Goal: Communication & Community: Answer question/provide support

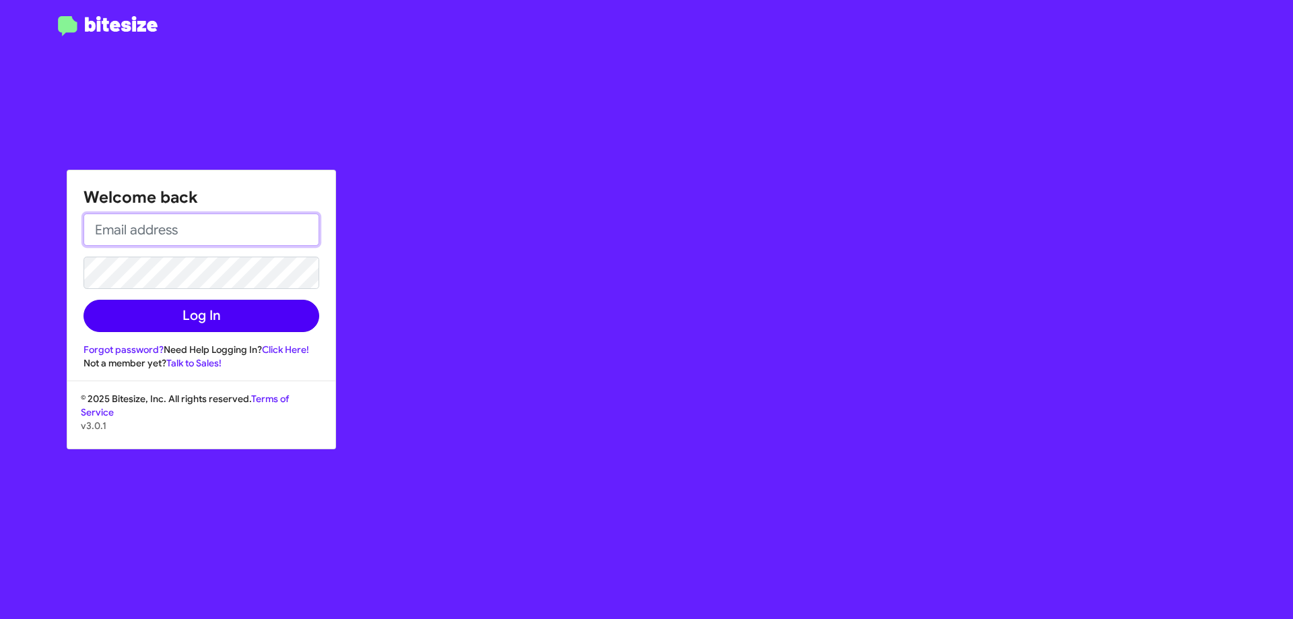
type input "[EMAIL_ADDRESS][DOMAIN_NAME]"
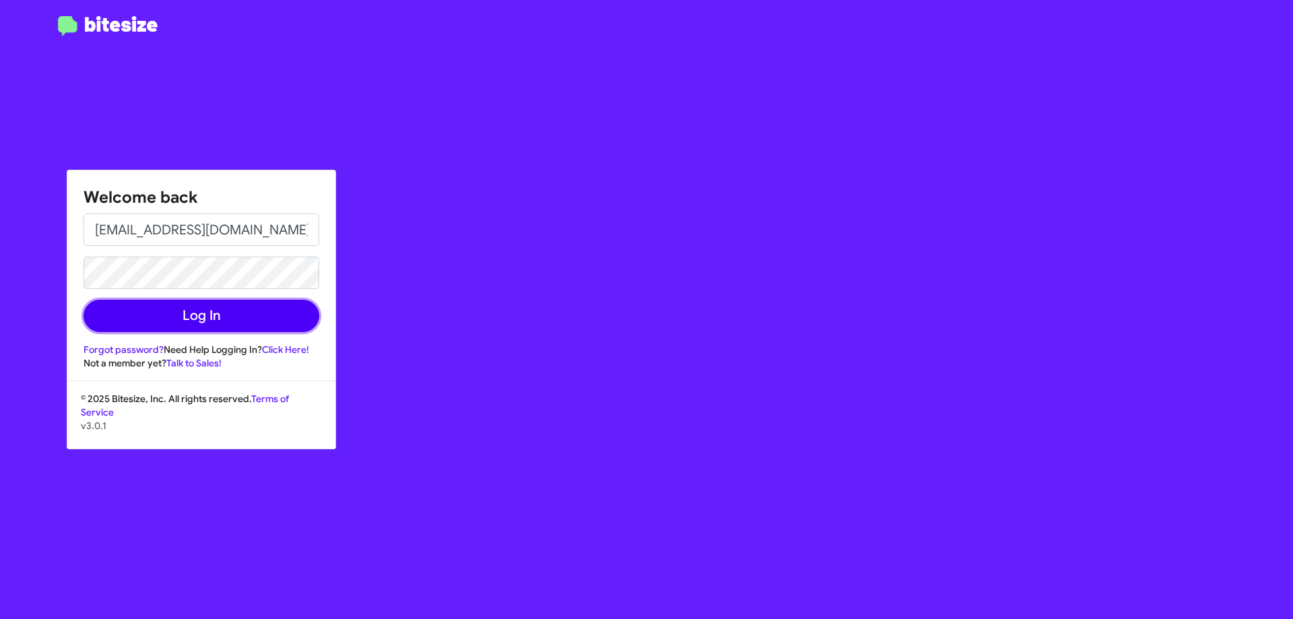
click at [245, 324] on button "Log In" at bounding box center [202, 316] width 236 height 32
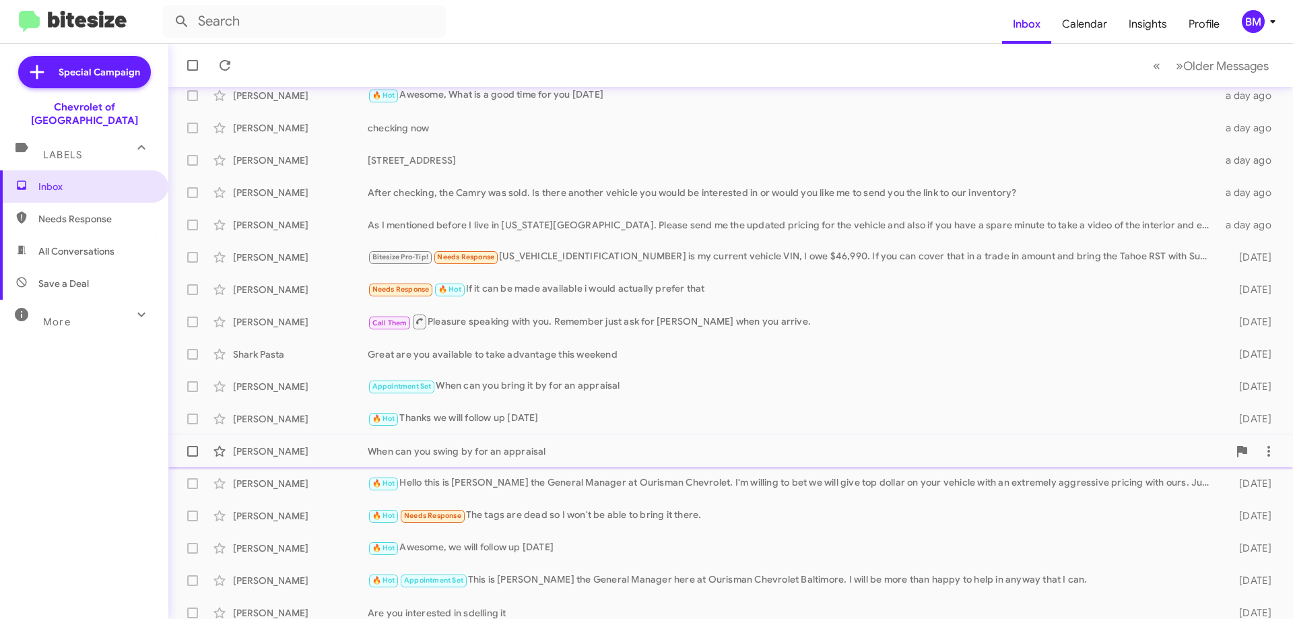
scroll to position [163, 0]
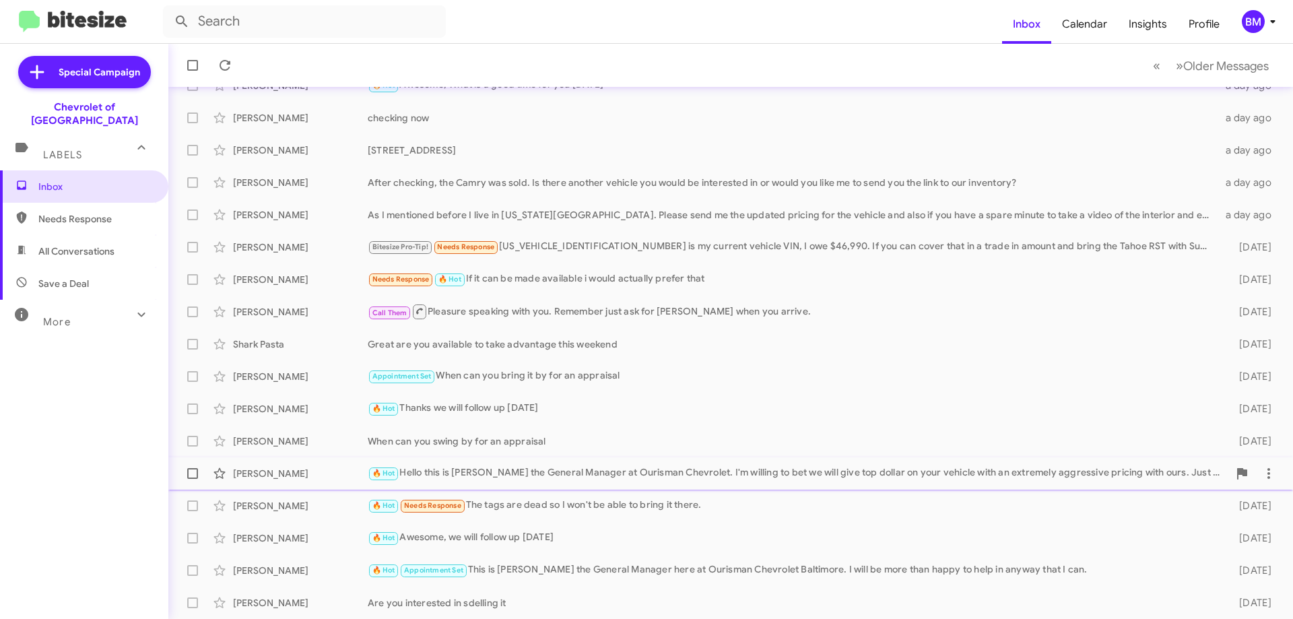
click at [787, 484] on div "[PERSON_NAME] 🔥 Hot Hello this is [PERSON_NAME] the General Manager at Ourisman…" at bounding box center [731, 473] width 1104 height 27
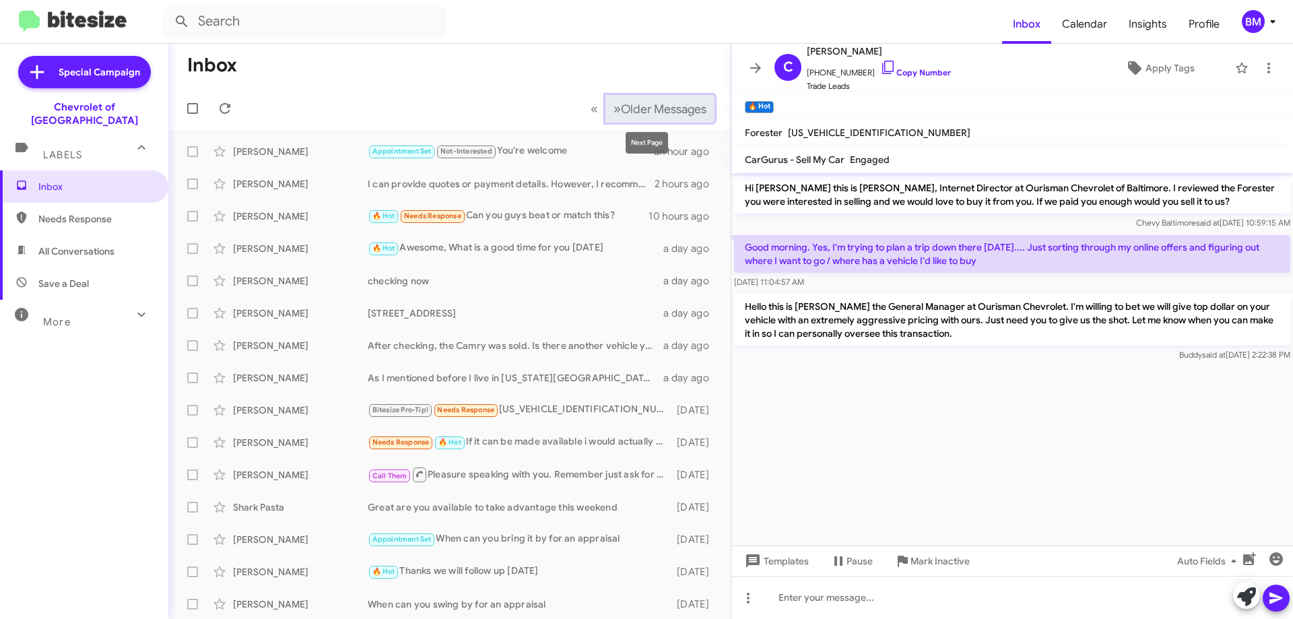
click at [621, 108] on span "Older Messages" at bounding box center [664, 109] width 86 height 15
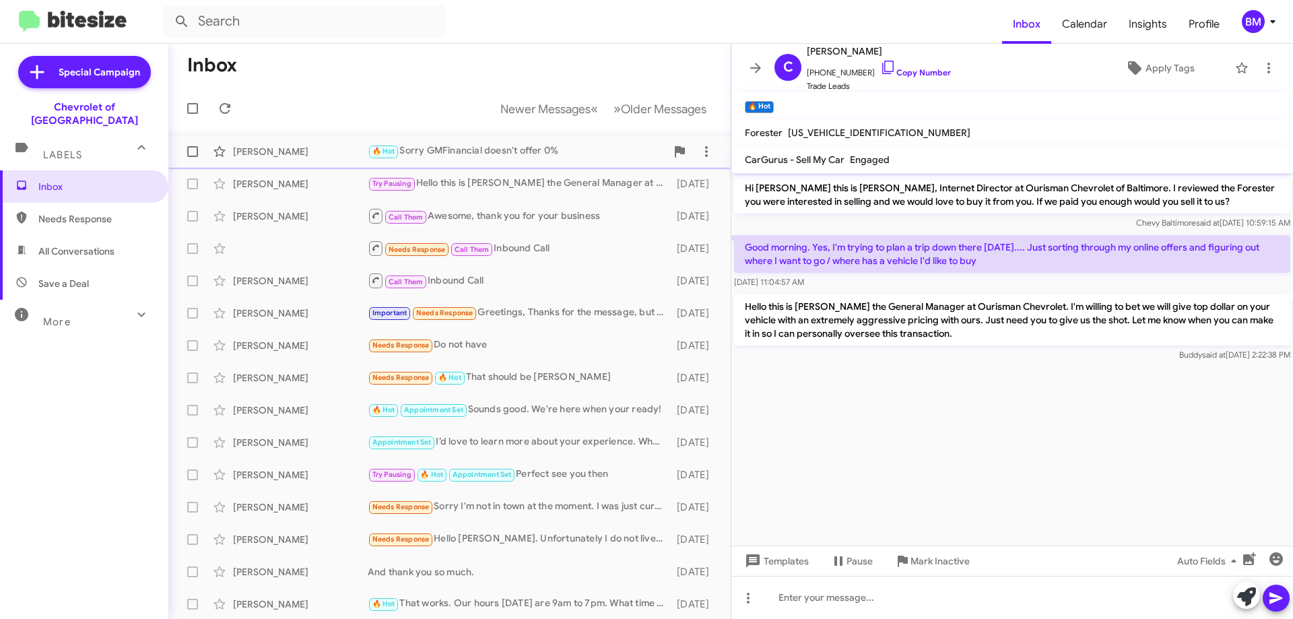
click at [494, 151] on div "🔥 Hot Sorry GMFinancial doesn't offer 0%" at bounding box center [517, 150] width 298 height 15
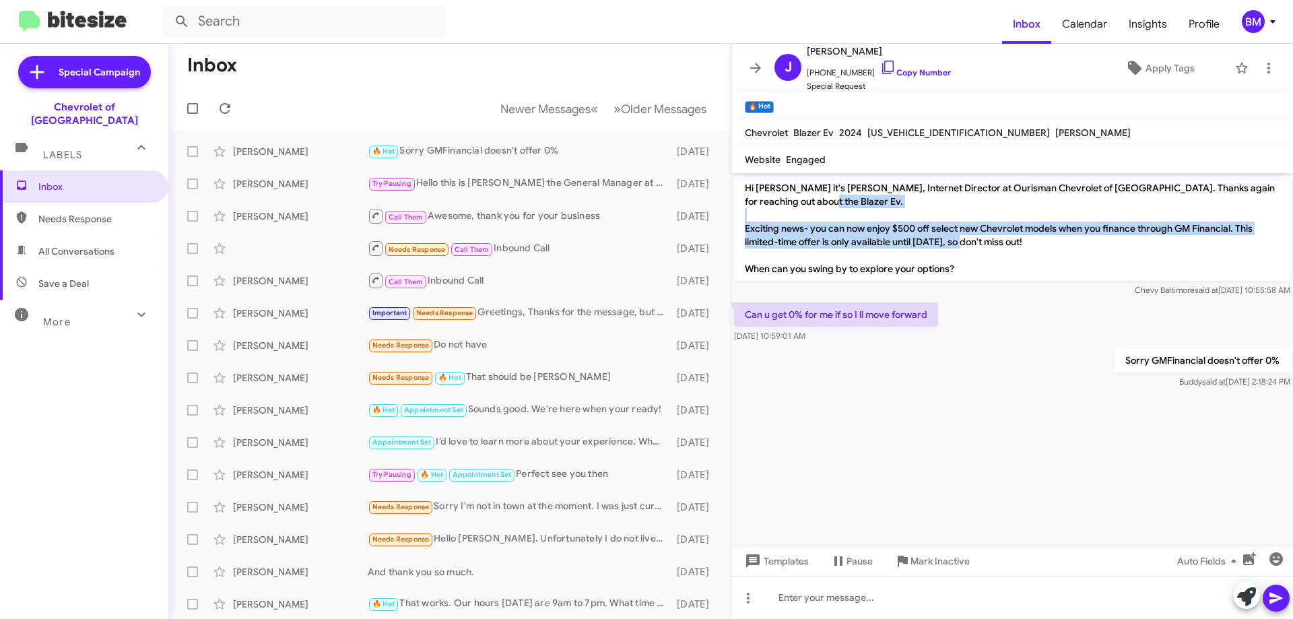
drag, startPoint x: 746, startPoint y: 224, endPoint x: 1211, endPoint y: 245, distance: 465.3
click at [1211, 245] on p "Hi [PERSON_NAME] it's [PERSON_NAME], Internet Director at Ourisman Chevrolet of…" at bounding box center [1012, 228] width 556 height 105
copy p "Exciting news- you can now enjoy $500 off select new Chevrolet models when you …"
